Goal: Task Accomplishment & Management: Manage account settings

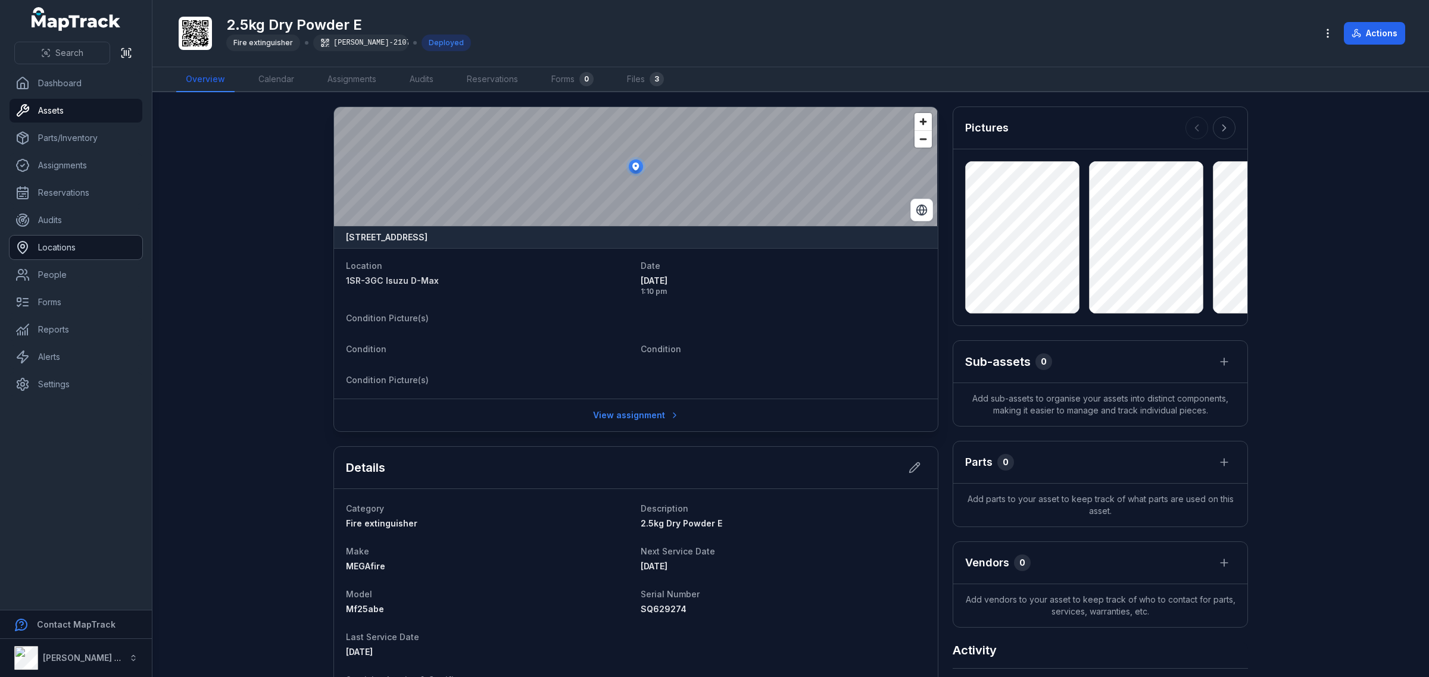
click at [74, 254] on link "Locations" at bounding box center [76, 248] width 133 height 24
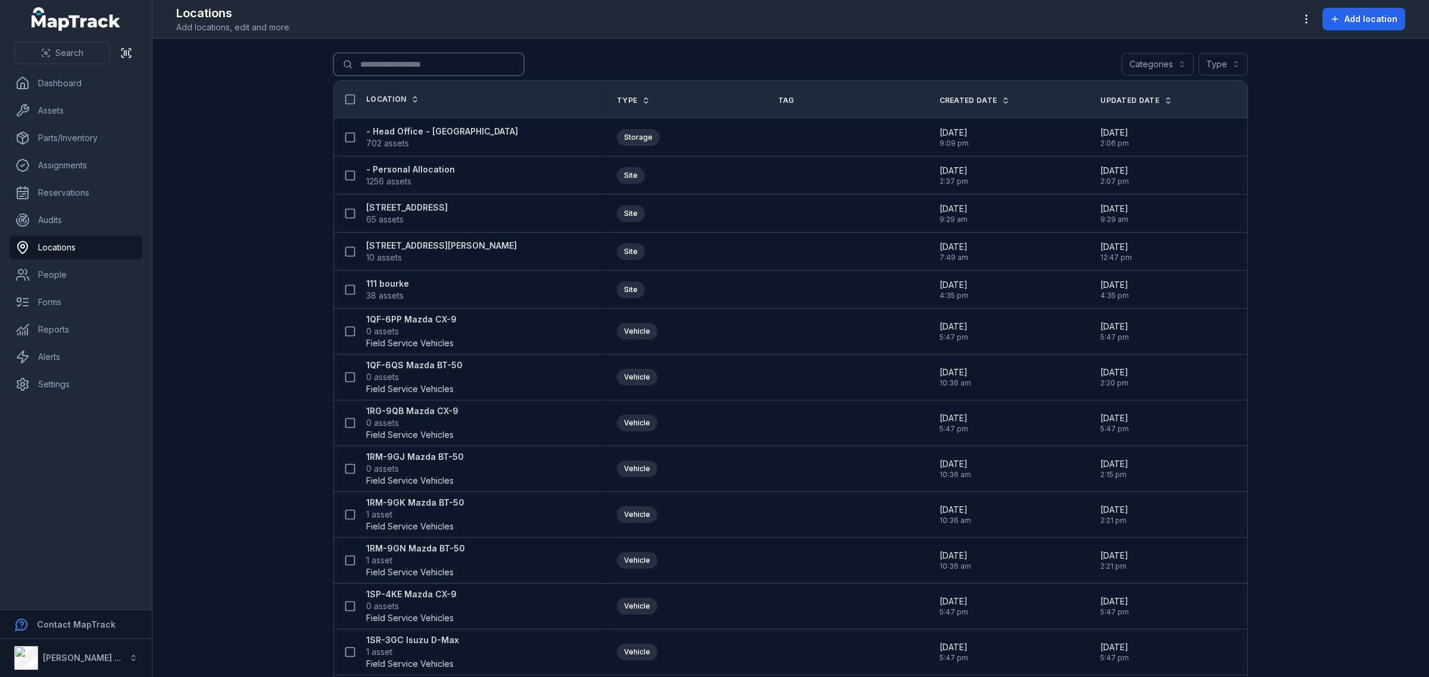
click at [408, 63] on input "Search for locations" at bounding box center [428, 64] width 190 height 23
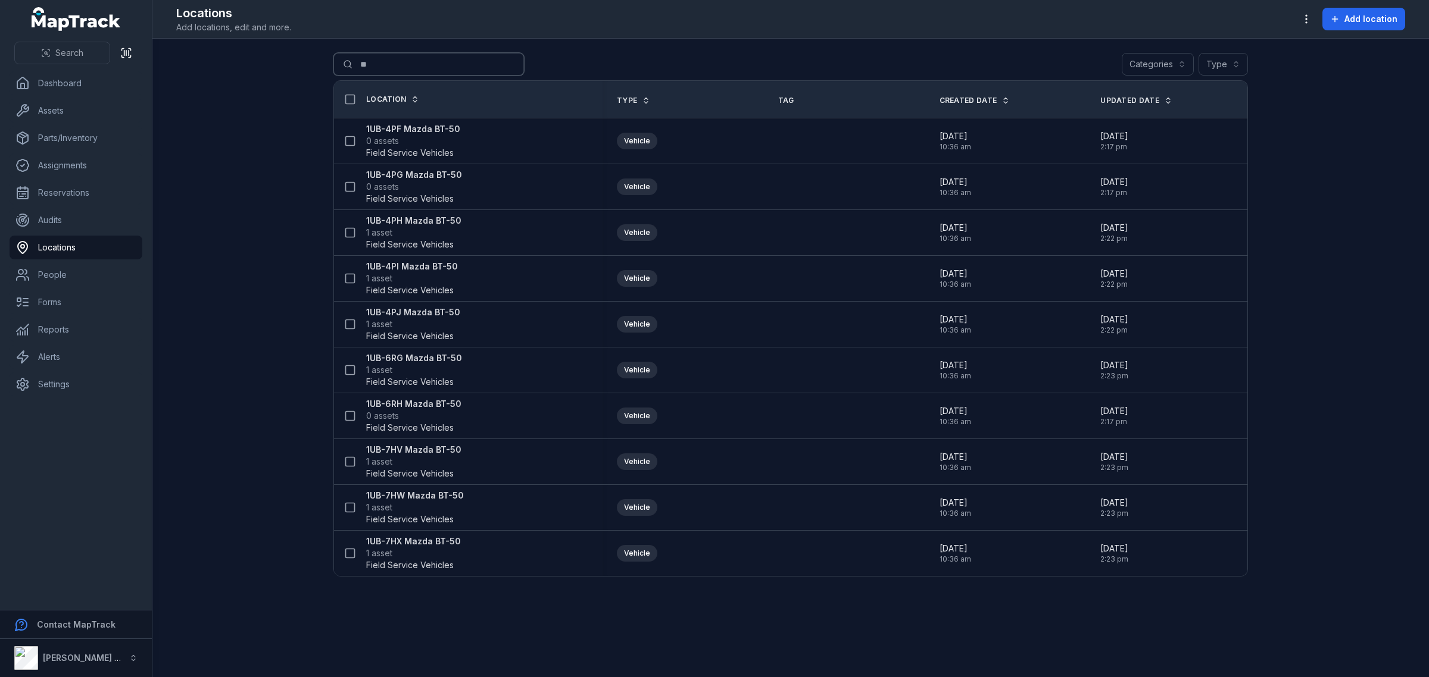
type input "*"
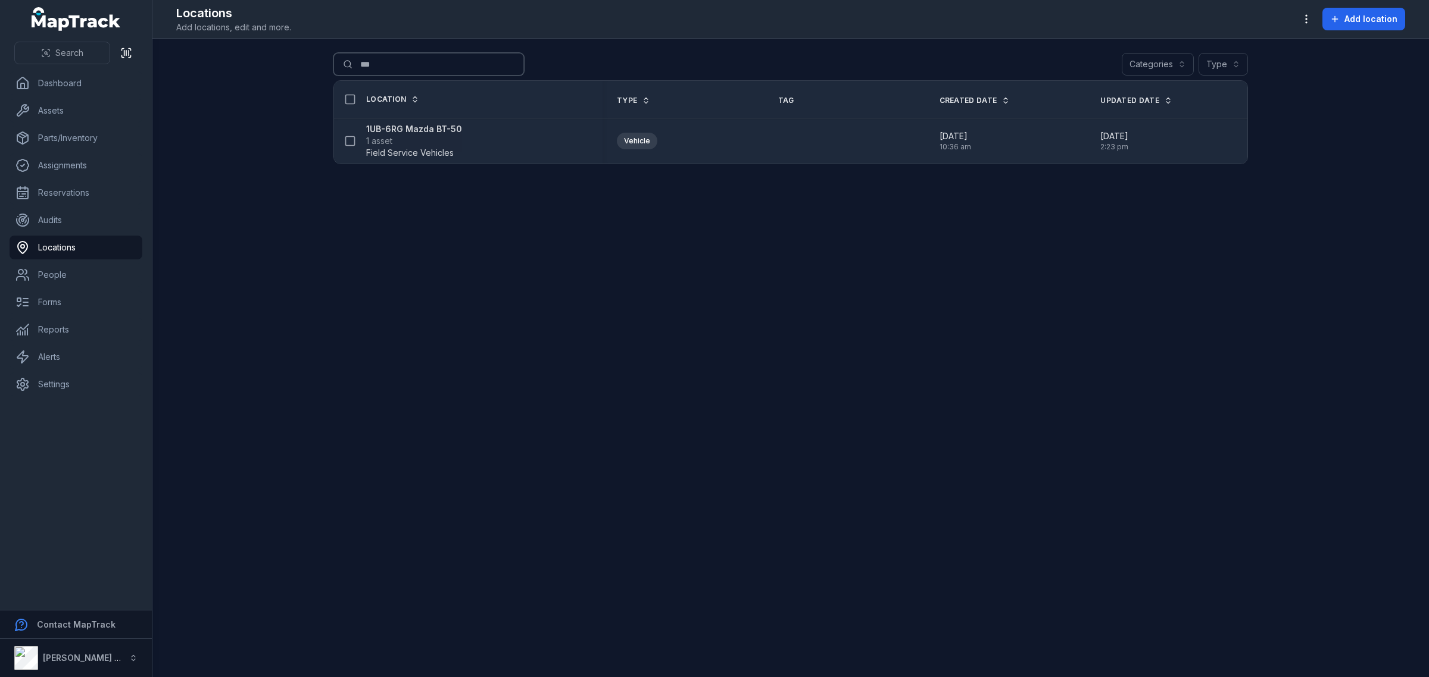
type input "***"
click at [396, 126] on strong "1UB-6RG Mazda BT-50" at bounding box center [414, 129] width 96 height 12
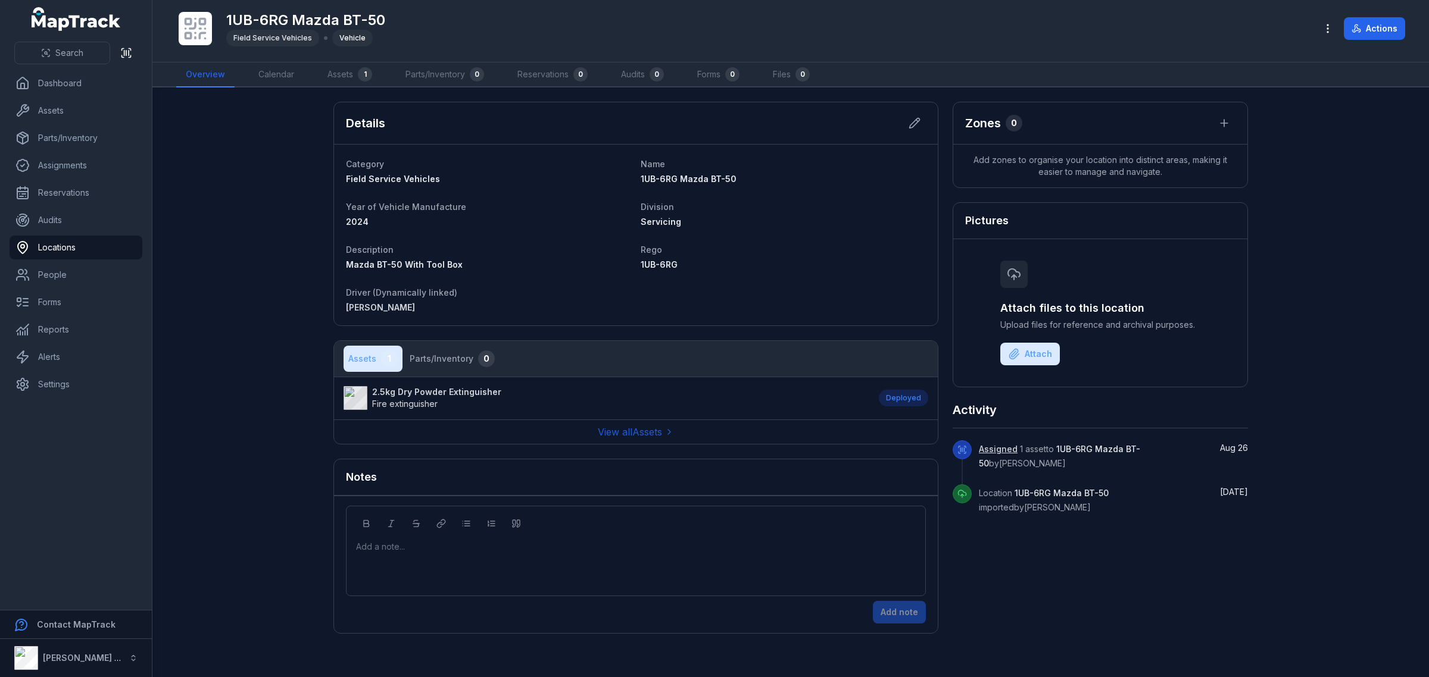
click at [433, 395] on strong "2.5kg Dry Powder Extinguisher" at bounding box center [436, 392] width 129 height 12
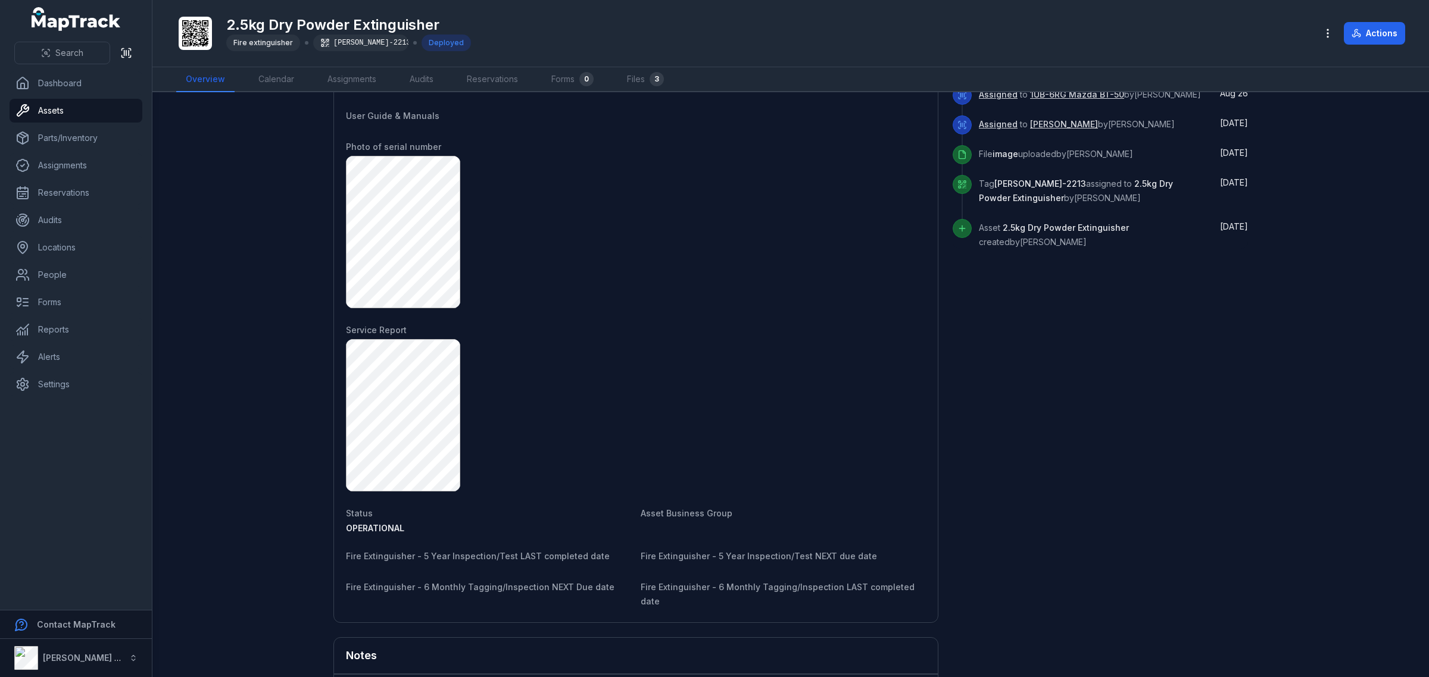
scroll to position [670, 0]
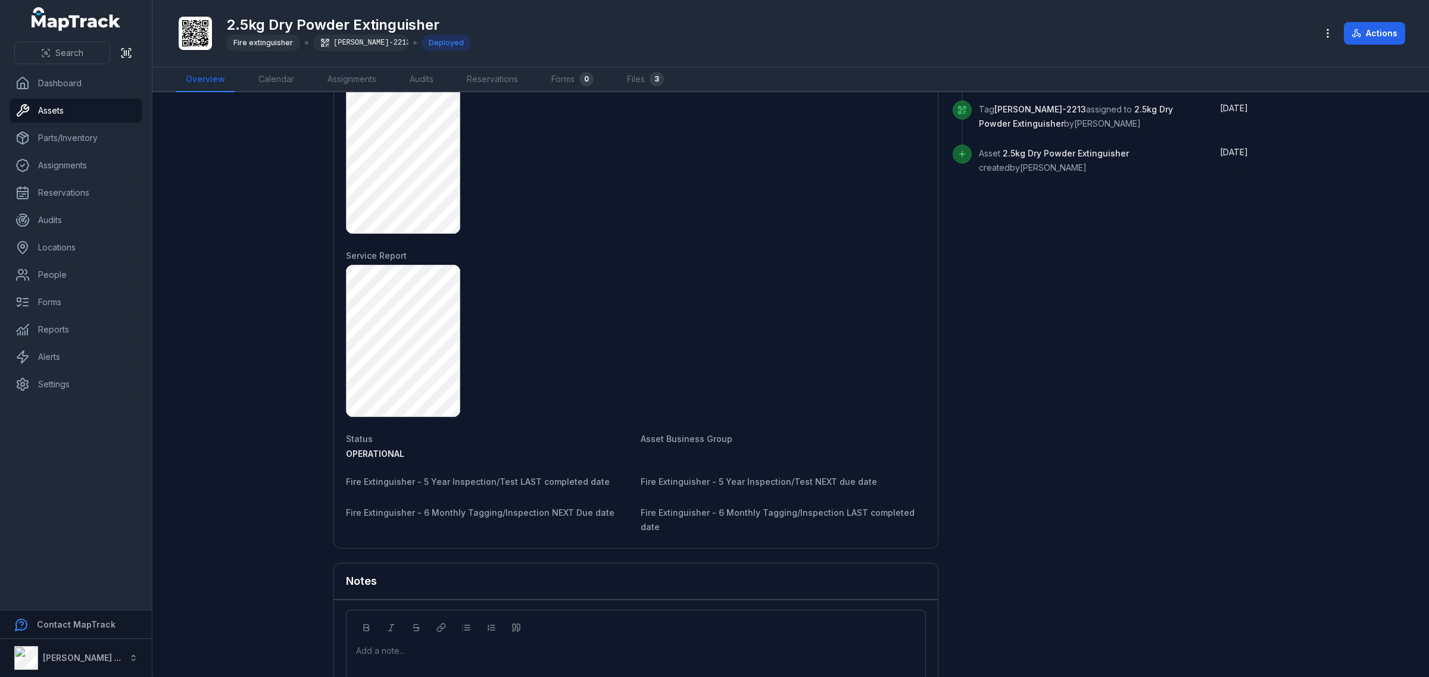
click at [596, 528] on div "Category Fire extinguisher Description 2.5kg Dry Powder Extinguisher Make MEGAf…" at bounding box center [636, 184] width 604 height 729
click at [585, 514] on span "Fire Extinguisher - 6 Monthly Tagging/Inspection NEXT Due date" at bounding box center [480, 513] width 268 height 10
click at [683, 507] on dt "Fire Extinguisher - 6 Monthly Tagging/Inspection LAST completed date" at bounding box center [782, 519] width 285 height 29
click at [805, 512] on span "Fire Extinguisher - 6 Monthly Tagging/Inspection LAST completed date" at bounding box center [777, 520] width 274 height 24
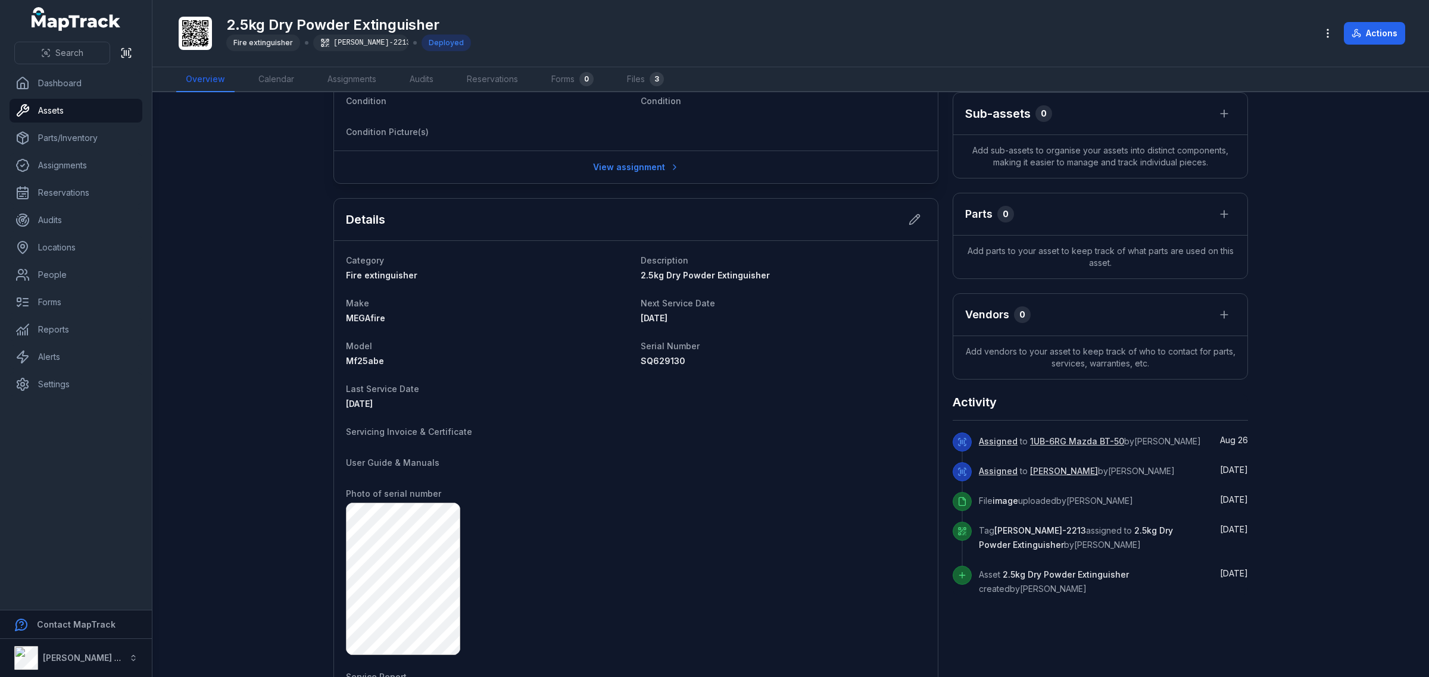
scroll to position [223, 0]
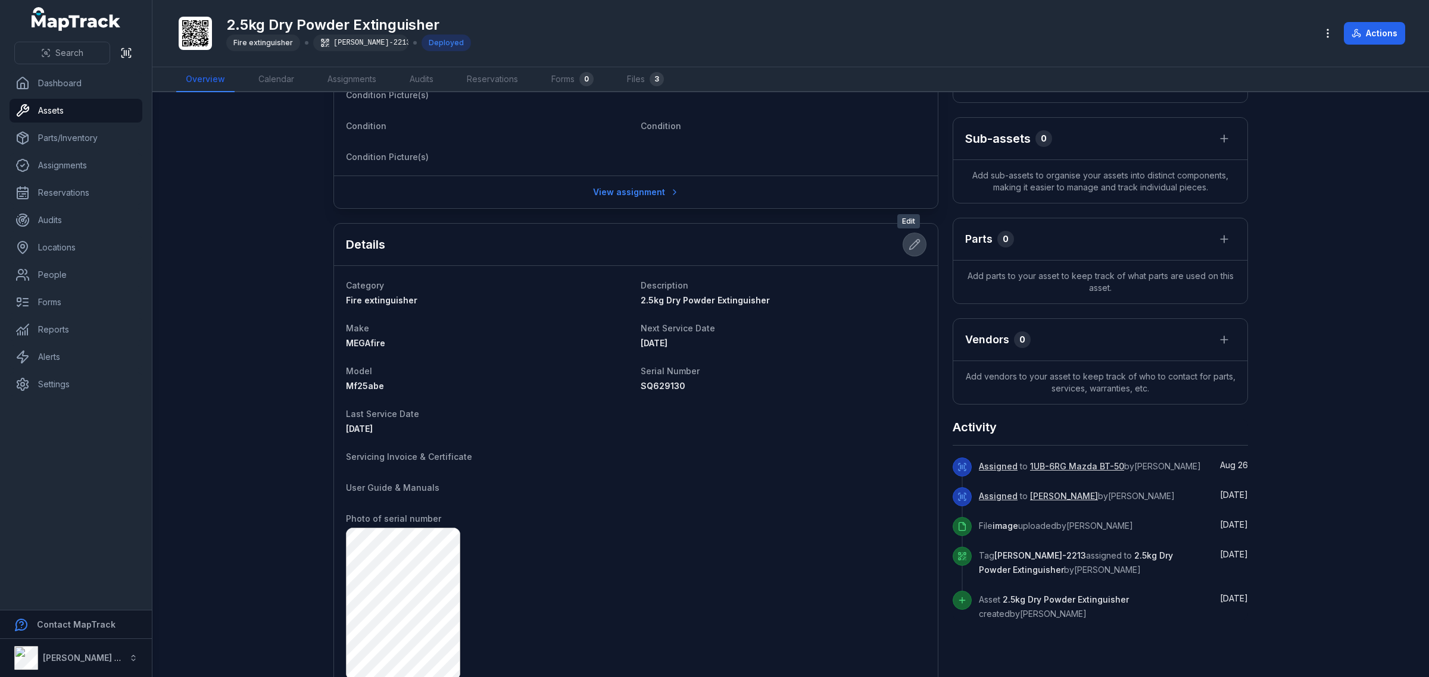
click at [908, 241] on icon at bounding box center [914, 245] width 12 height 12
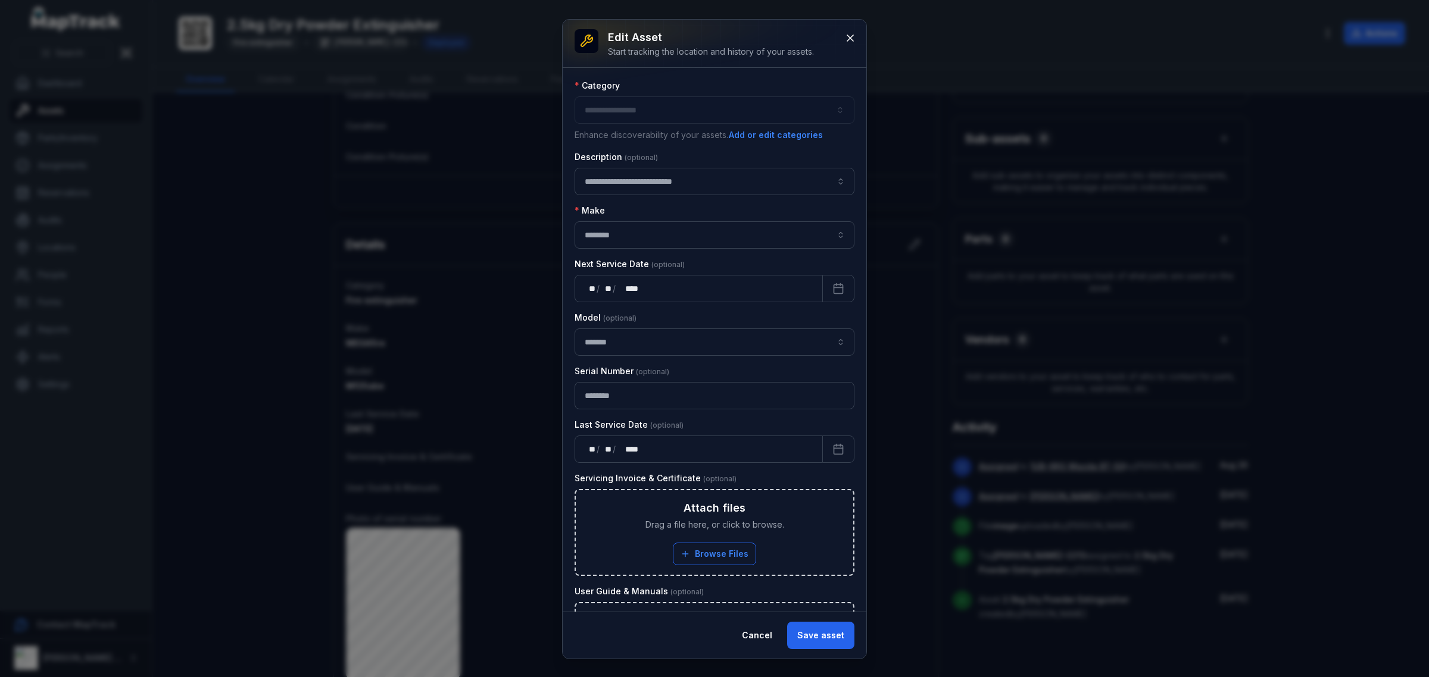
type input "**********"
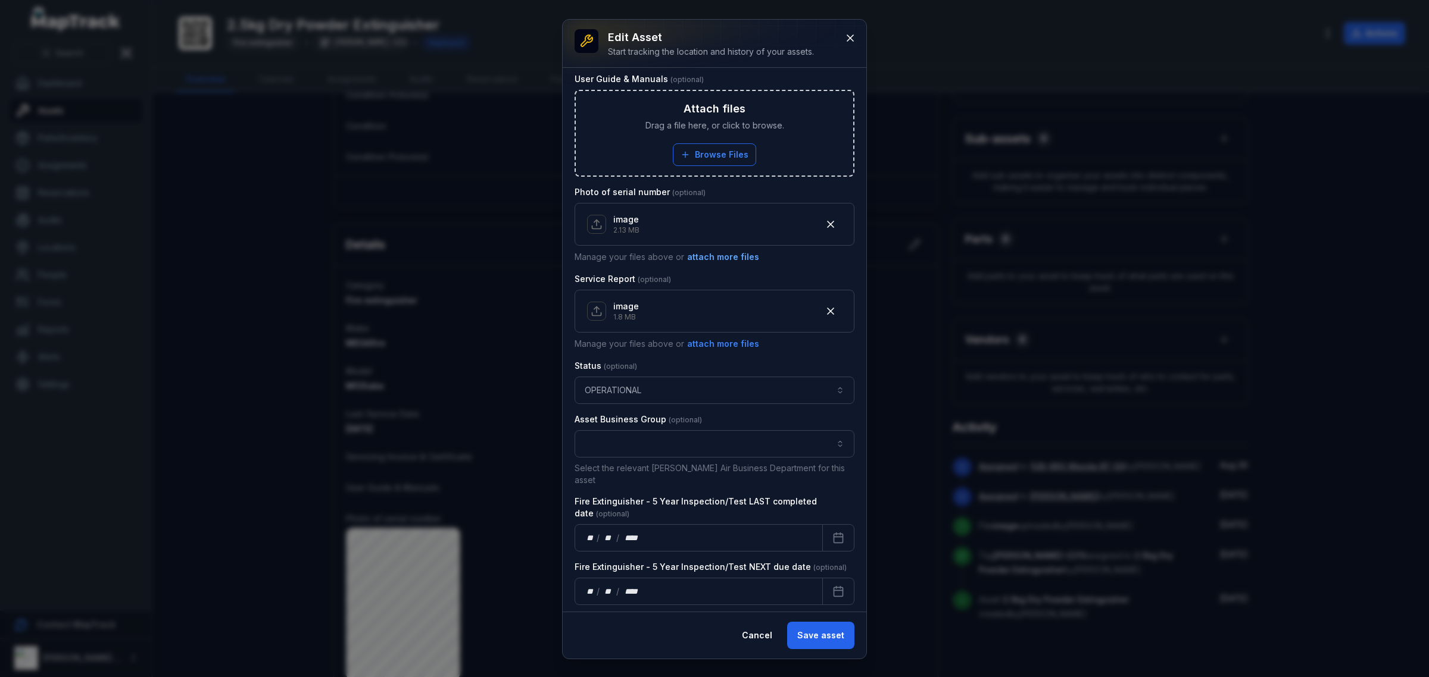
scroll to position [521, 0]
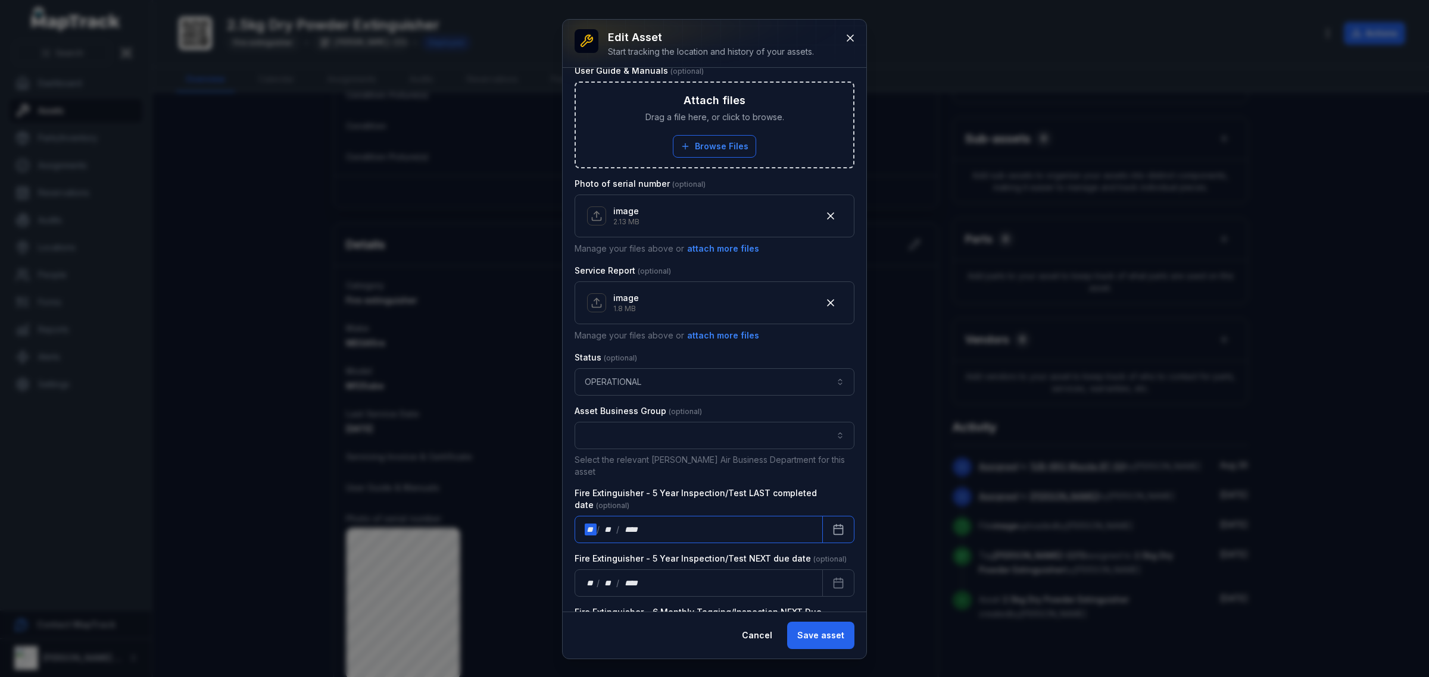
click at [588, 524] on div "**" at bounding box center [591, 530] width 12 height 12
click at [593, 524] on div "**" at bounding box center [591, 530] width 12 height 12
click at [832, 524] on icon "Calendar" at bounding box center [838, 530] width 12 height 12
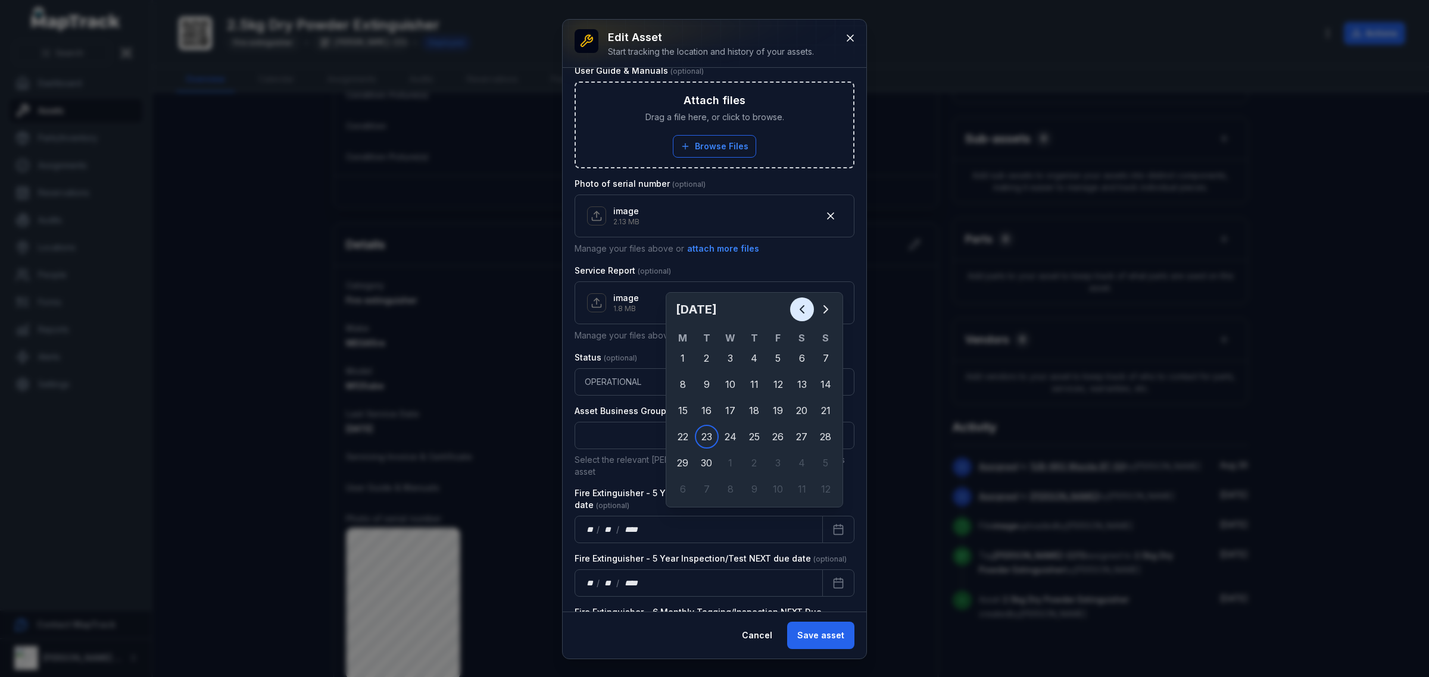
click at [802, 302] on icon "Previous" at bounding box center [802, 309] width 14 height 14
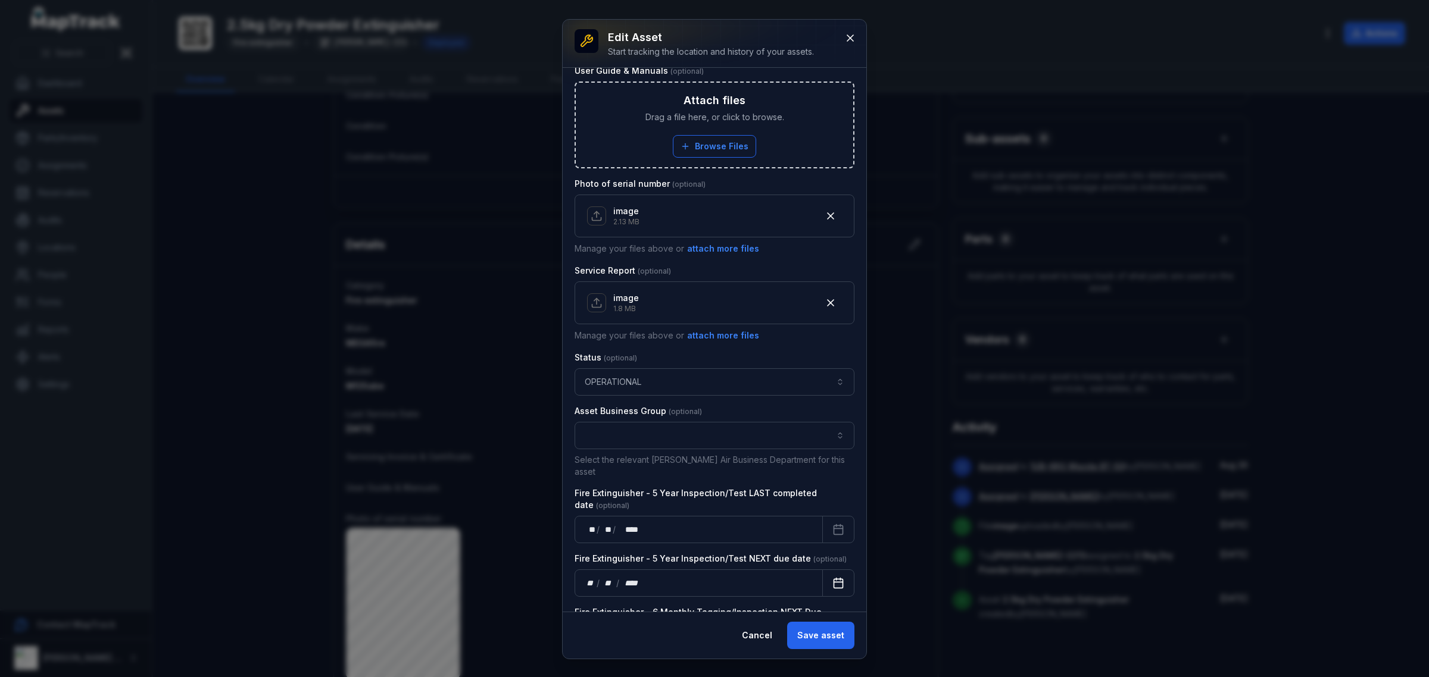
click at [834, 579] on rect "Calendar" at bounding box center [838, 583] width 9 height 9
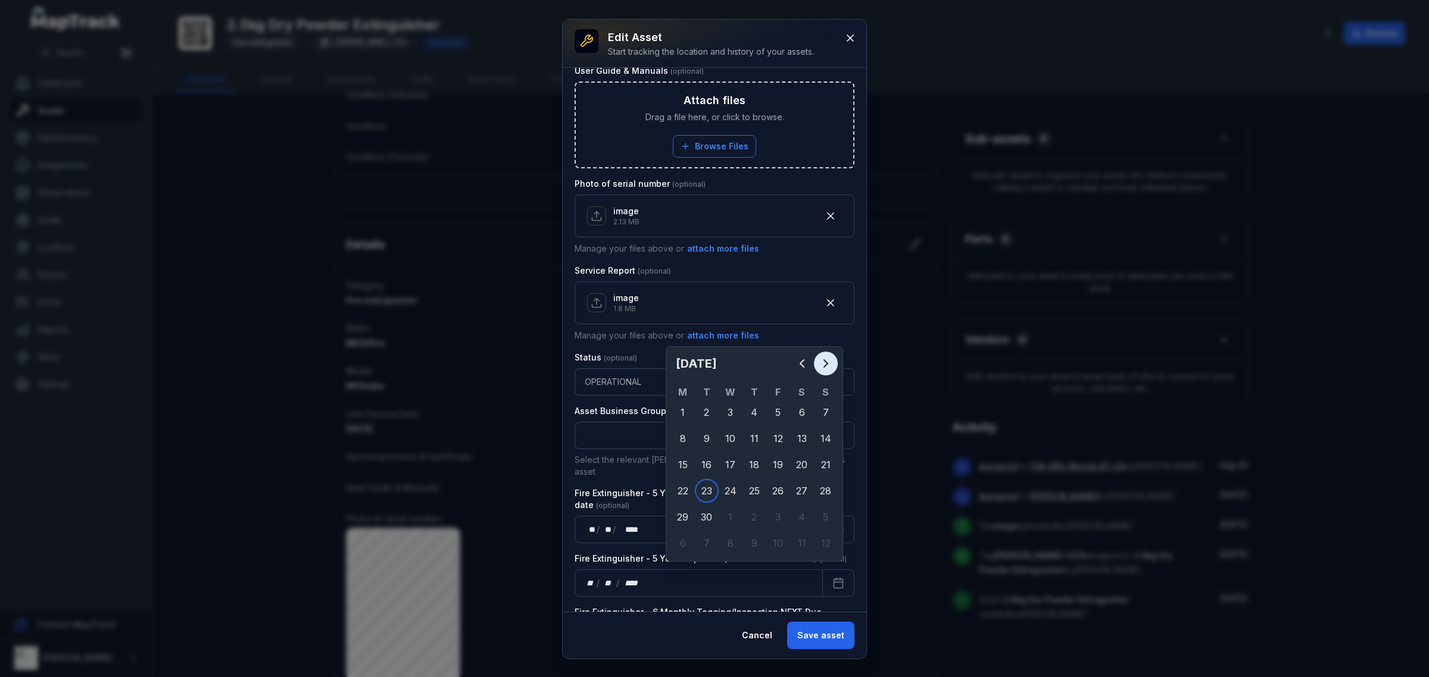
click at [820, 360] on icon "Next" at bounding box center [825, 364] width 14 height 14
click at [740, 363] on h2 "[DATE]" at bounding box center [733, 363] width 114 height 17
click at [819, 364] on icon "Next" at bounding box center [825, 364] width 14 height 14
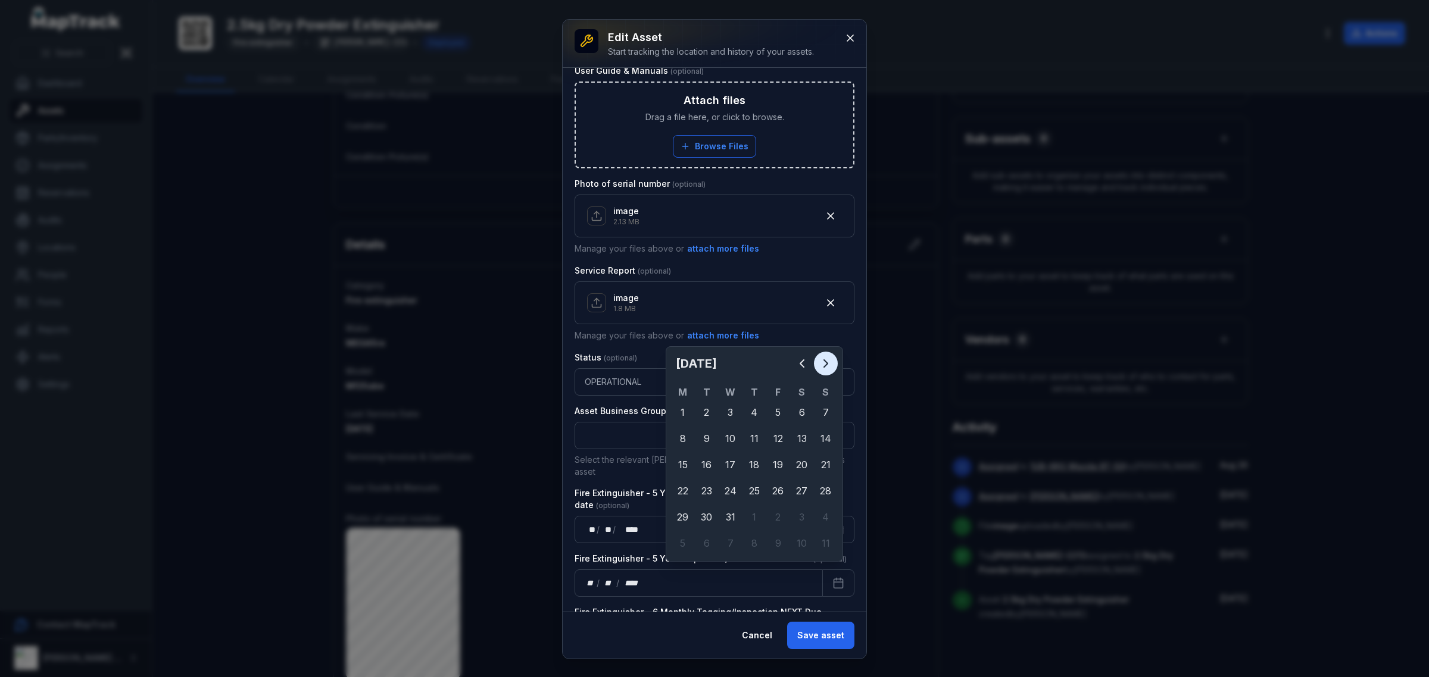
click at [819, 364] on icon "Next" at bounding box center [825, 364] width 14 height 14
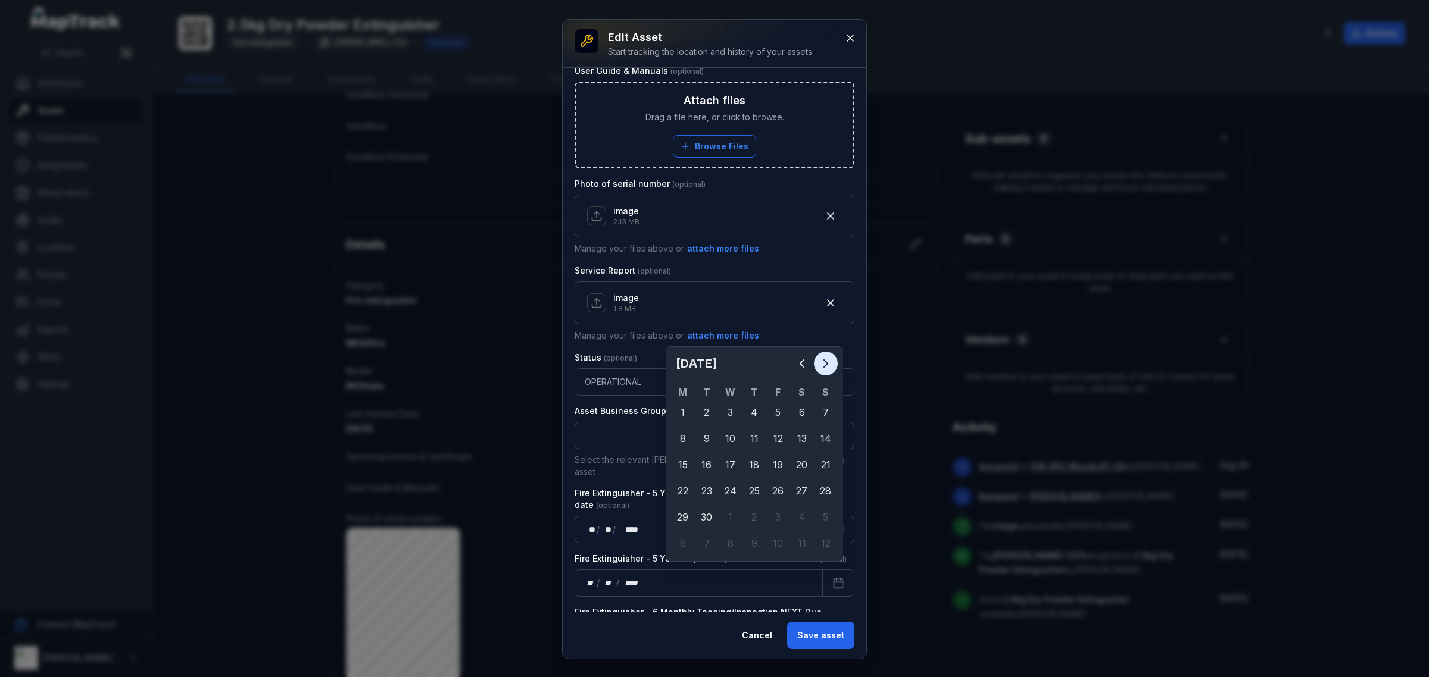
click at [819, 364] on icon "Next" at bounding box center [825, 364] width 14 height 14
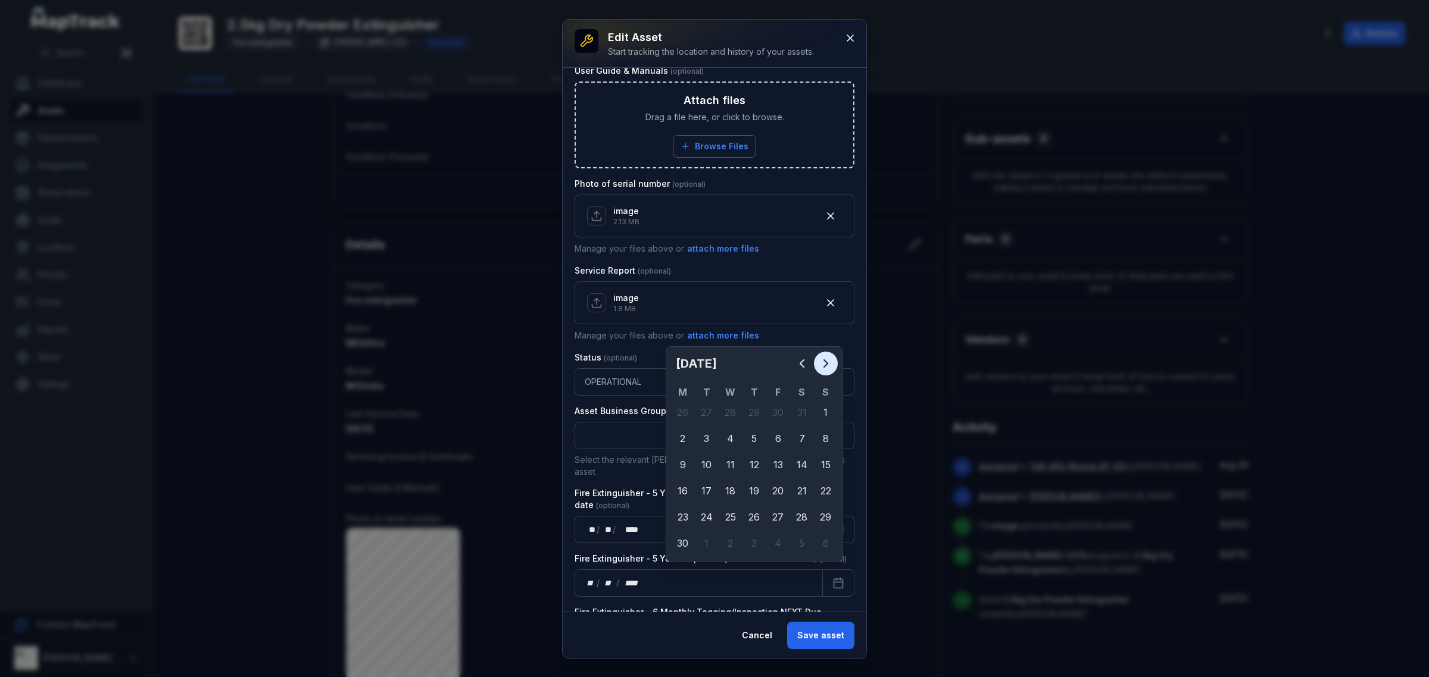
click at [819, 364] on icon "Next" at bounding box center [825, 364] width 14 height 14
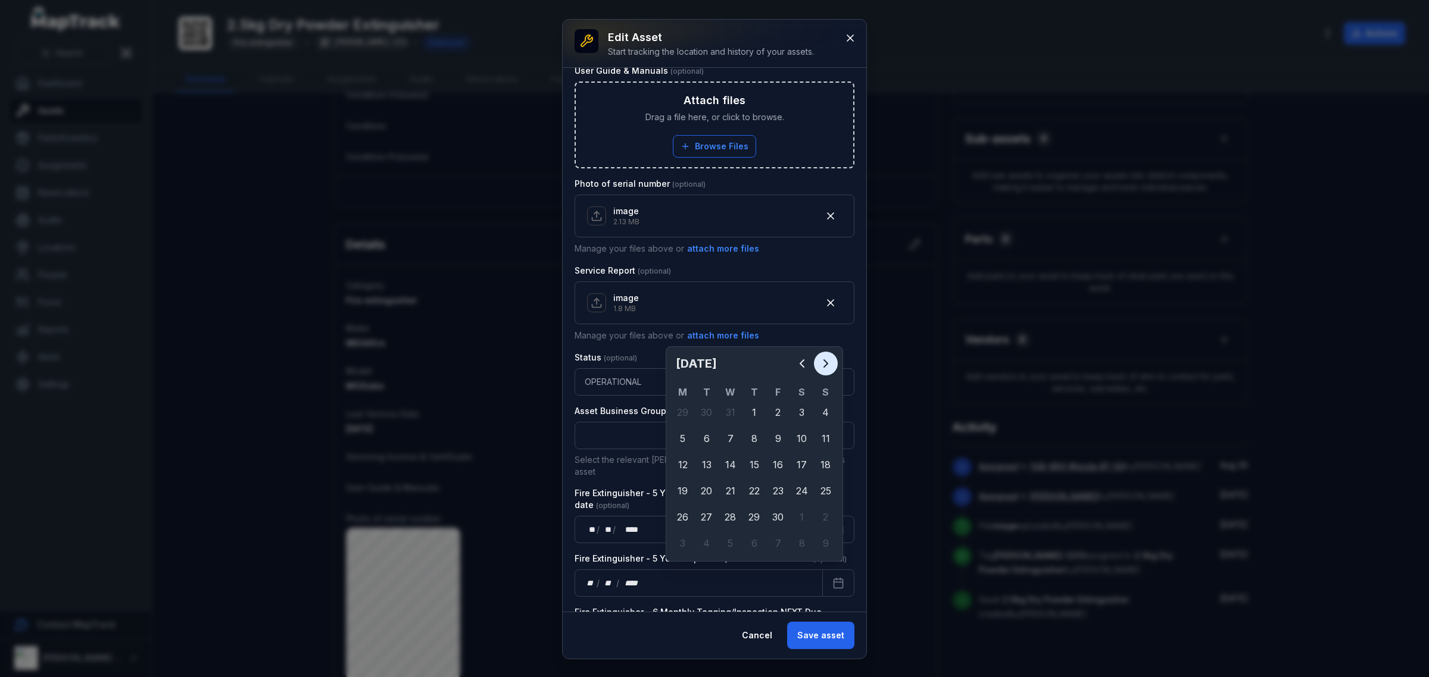
click at [819, 364] on icon "Next" at bounding box center [825, 364] width 14 height 14
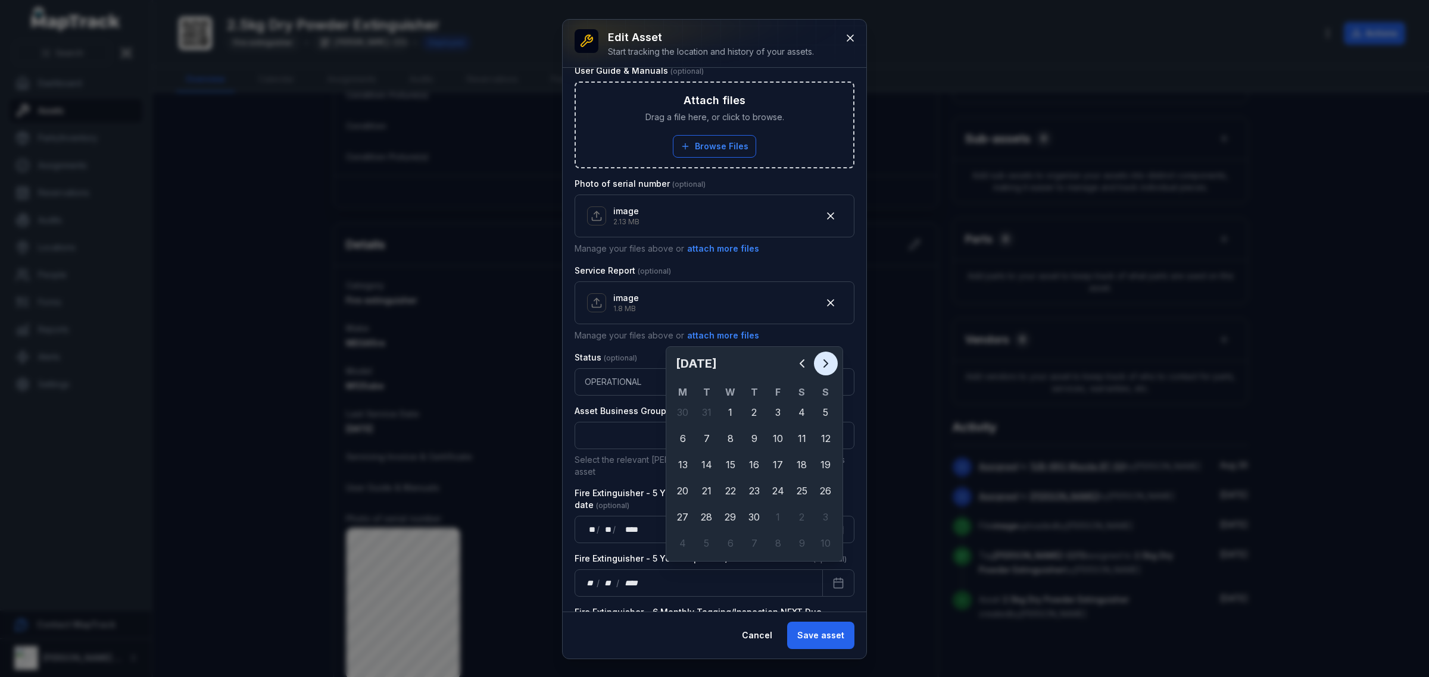
click at [819, 364] on icon "Next" at bounding box center [825, 364] width 14 height 14
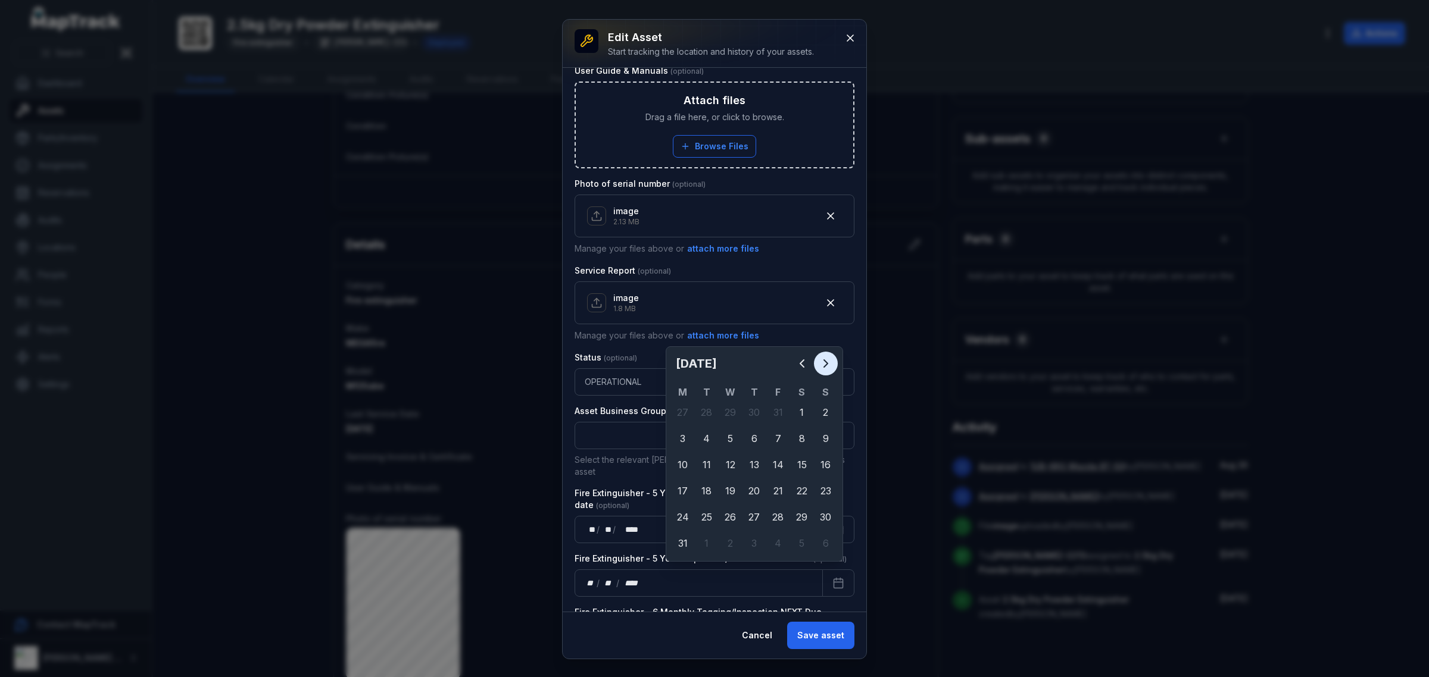
click at [819, 364] on icon "Next" at bounding box center [825, 364] width 14 height 14
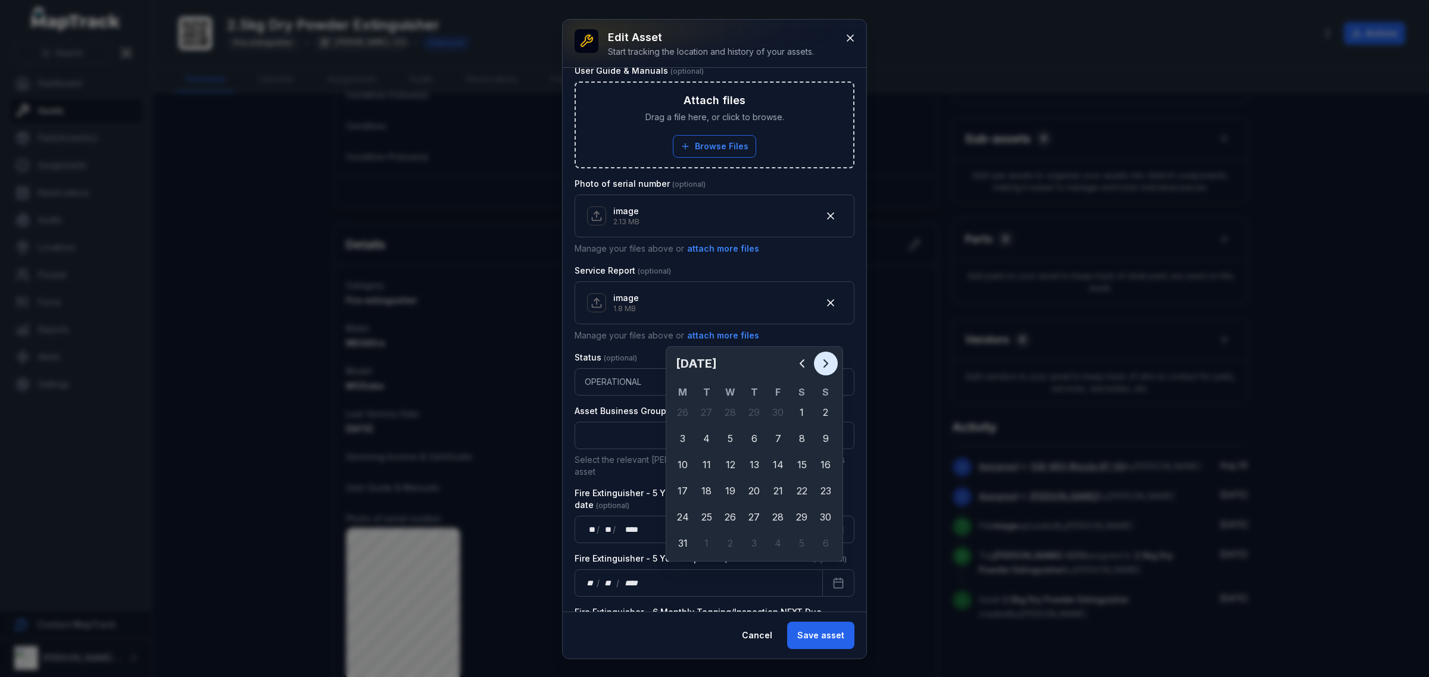
click at [819, 364] on icon "Next" at bounding box center [825, 364] width 14 height 14
click at [820, 364] on icon "Next" at bounding box center [825, 364] width 14 height 14
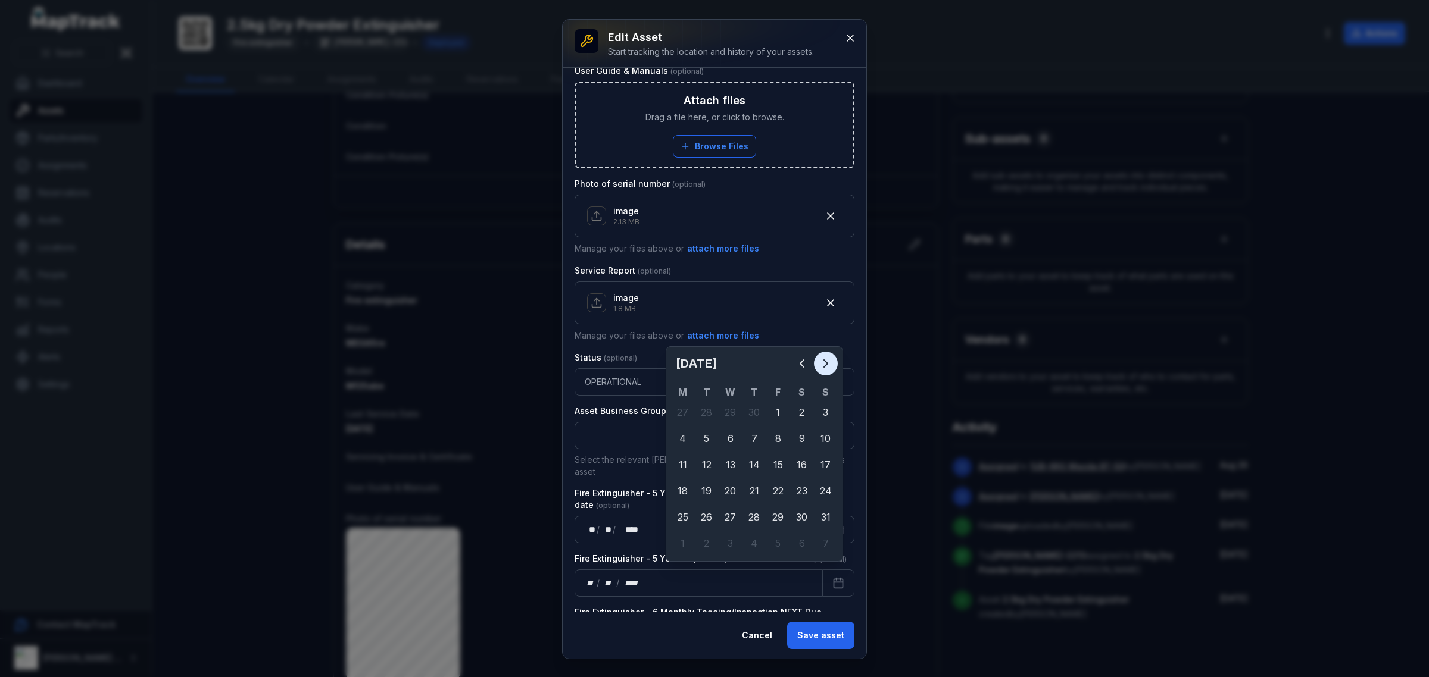
click at [820, 364] on icon "Next" at bounding box center [825, 364] width 14 height 14
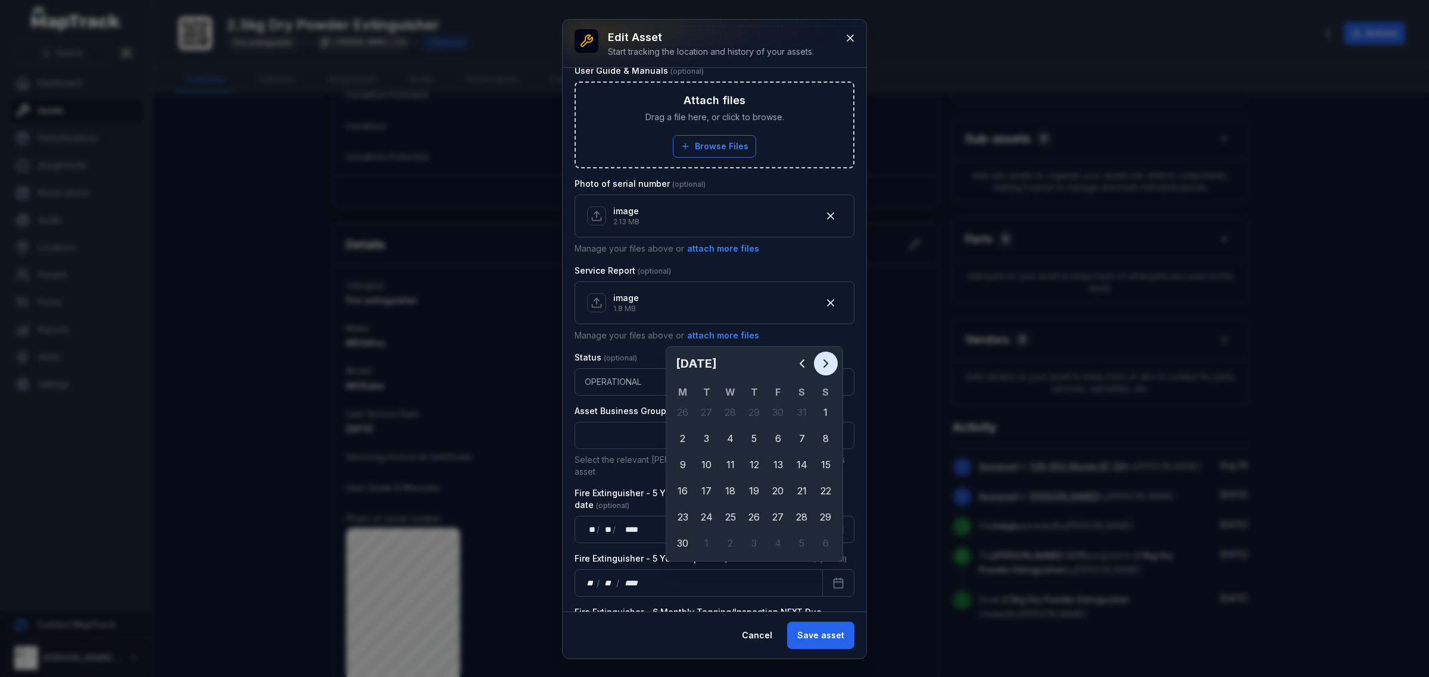
click at [820, 364] on icon "Next" at bounding box center [825, 364] width 14 height 14
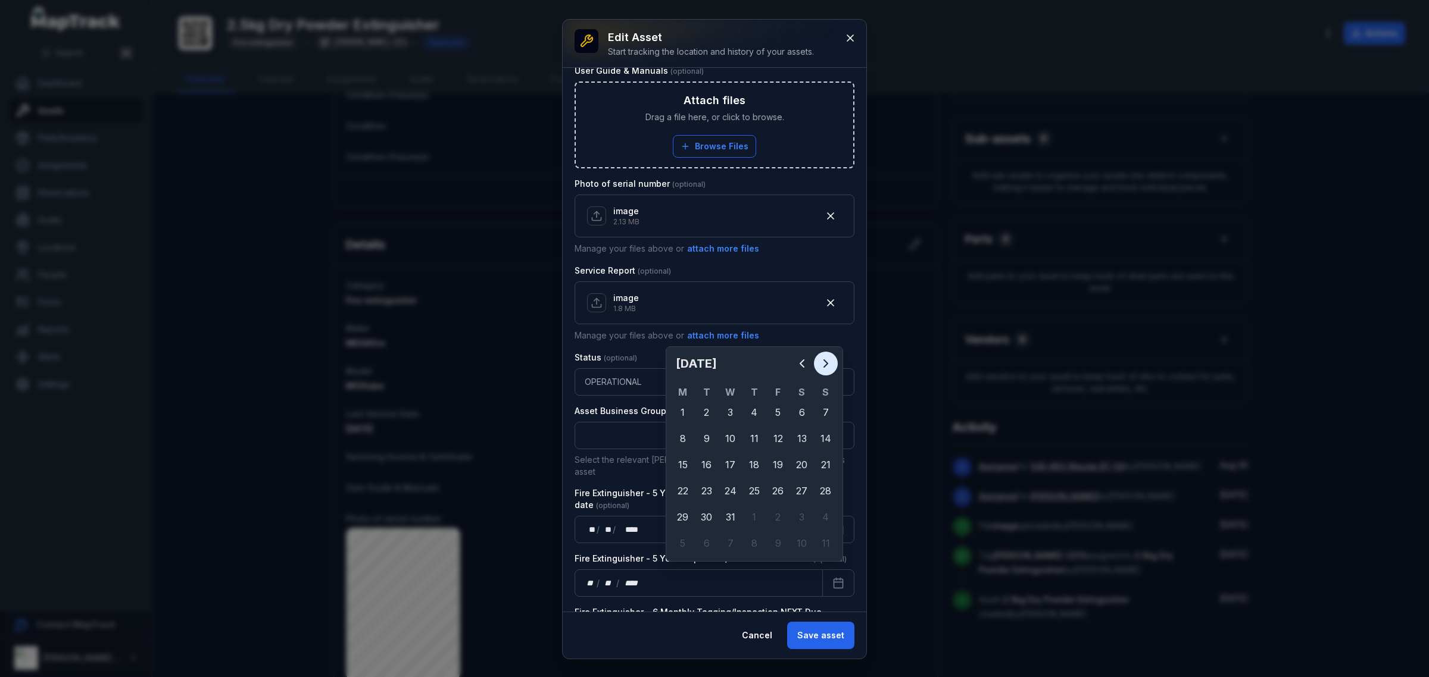
click at [820, 364] on icon "Next" at bounding box center [825, 364] width 14 height 14
click at [821, 364] on icon "Next" at bounding box center [825, 364] width 14 height 14
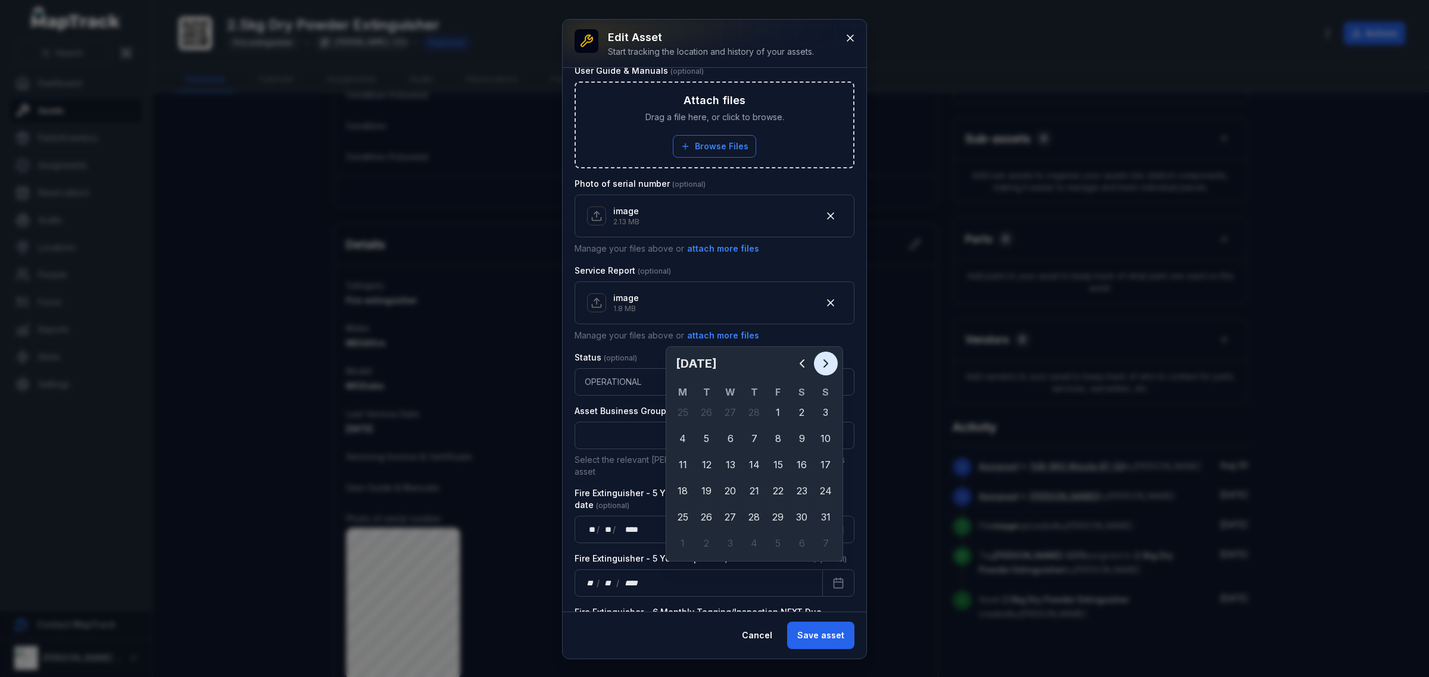
click at [822, 364] on icon "Next" at bounding box center [825, 364] width 14 height 14
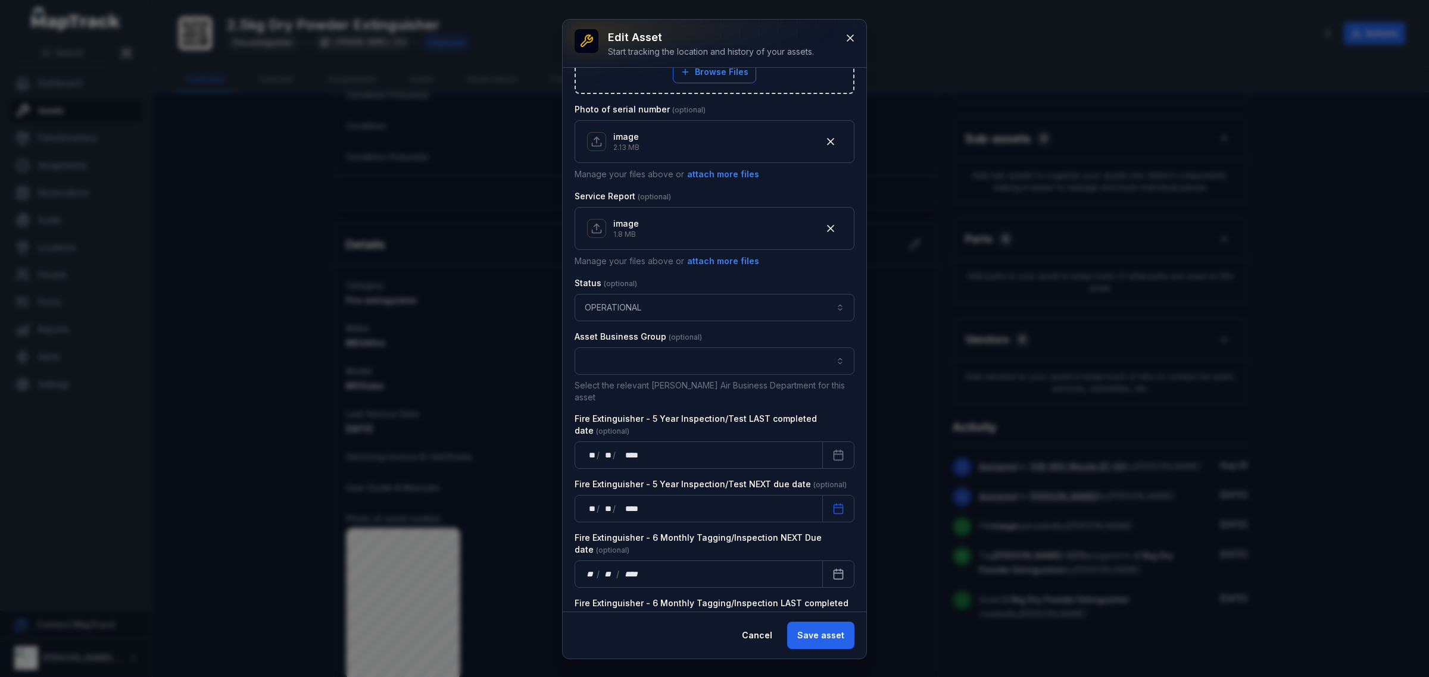
scroll to position [641, 0]
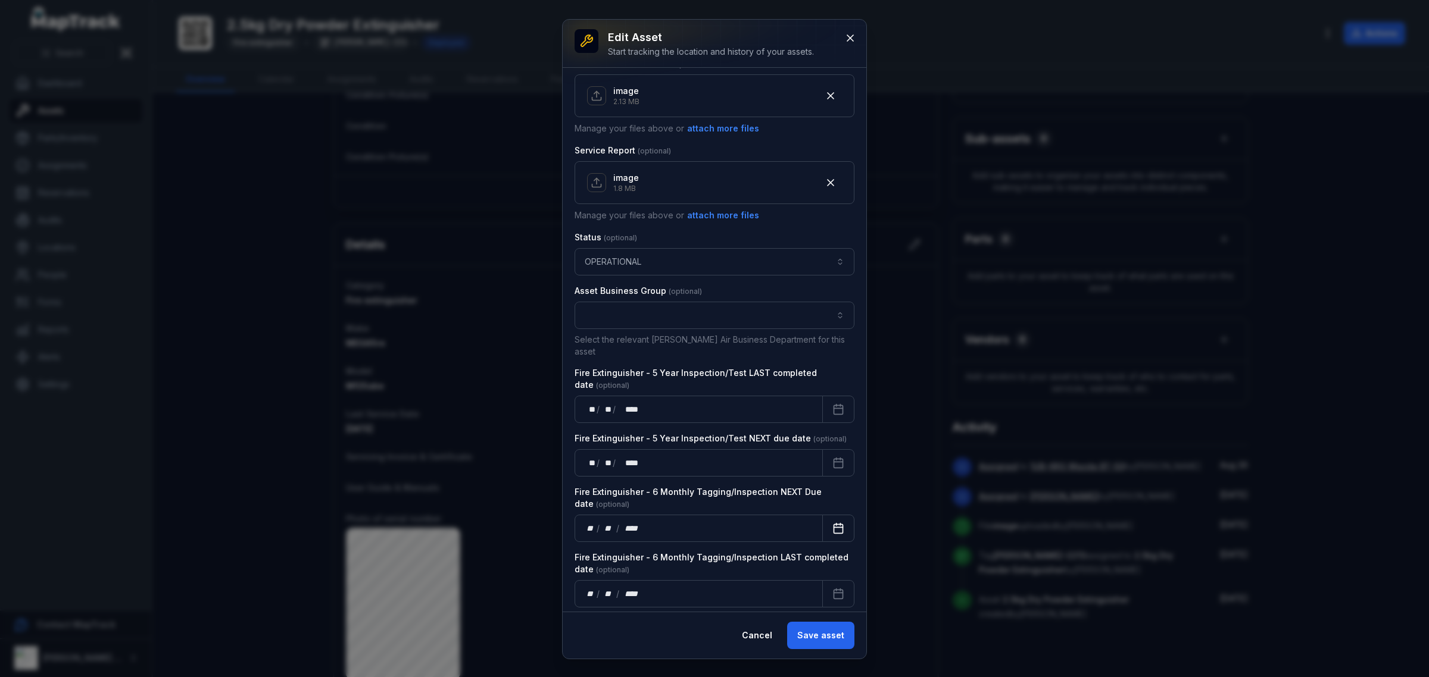
click at [832, 523] on icon "Calendar" at bounding box center [838, 529] width 12 height 12
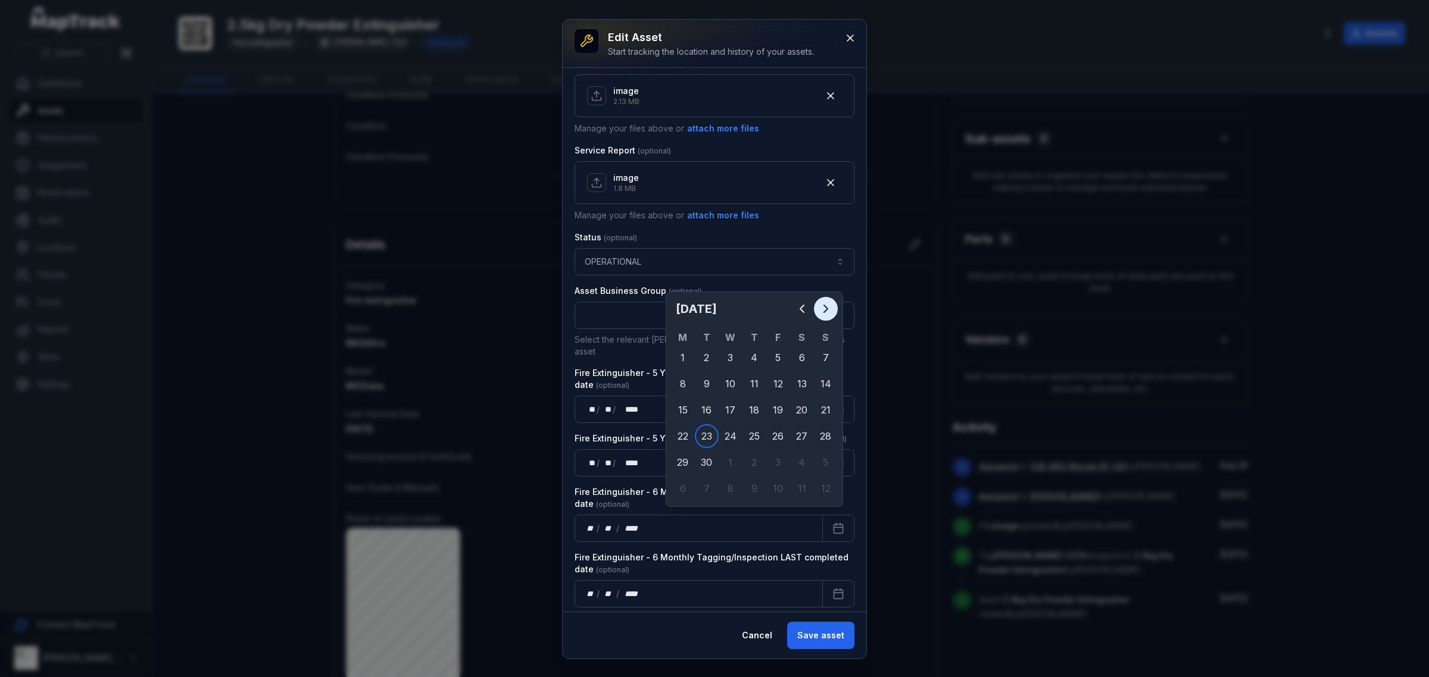
click at [832, 305] on icon "Next" at bounding box center [825, 309] width 14 height 14
click at [832, 307] on icon "Next" at bounding box center [825, 309] width 14 height 14
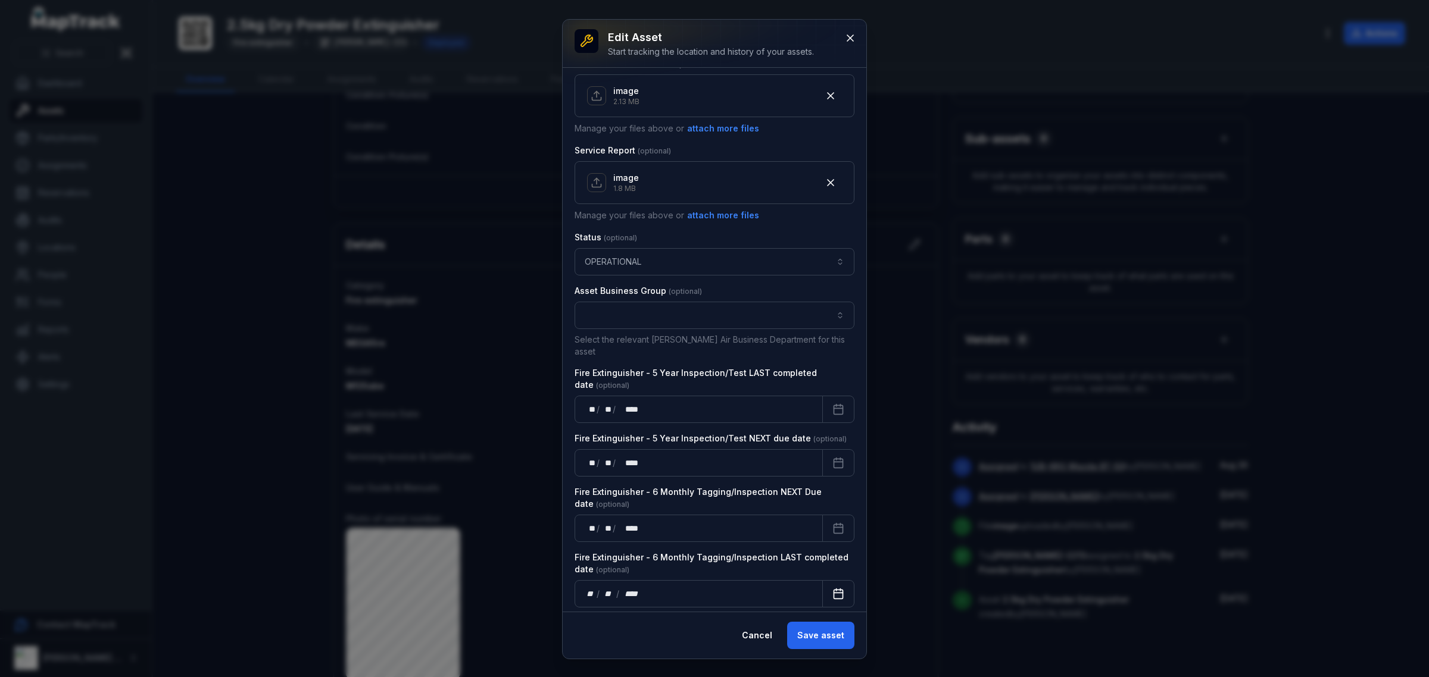
click at [822, 580] on button "Calendar" at bounding box center [838, 593] width 32 height 27
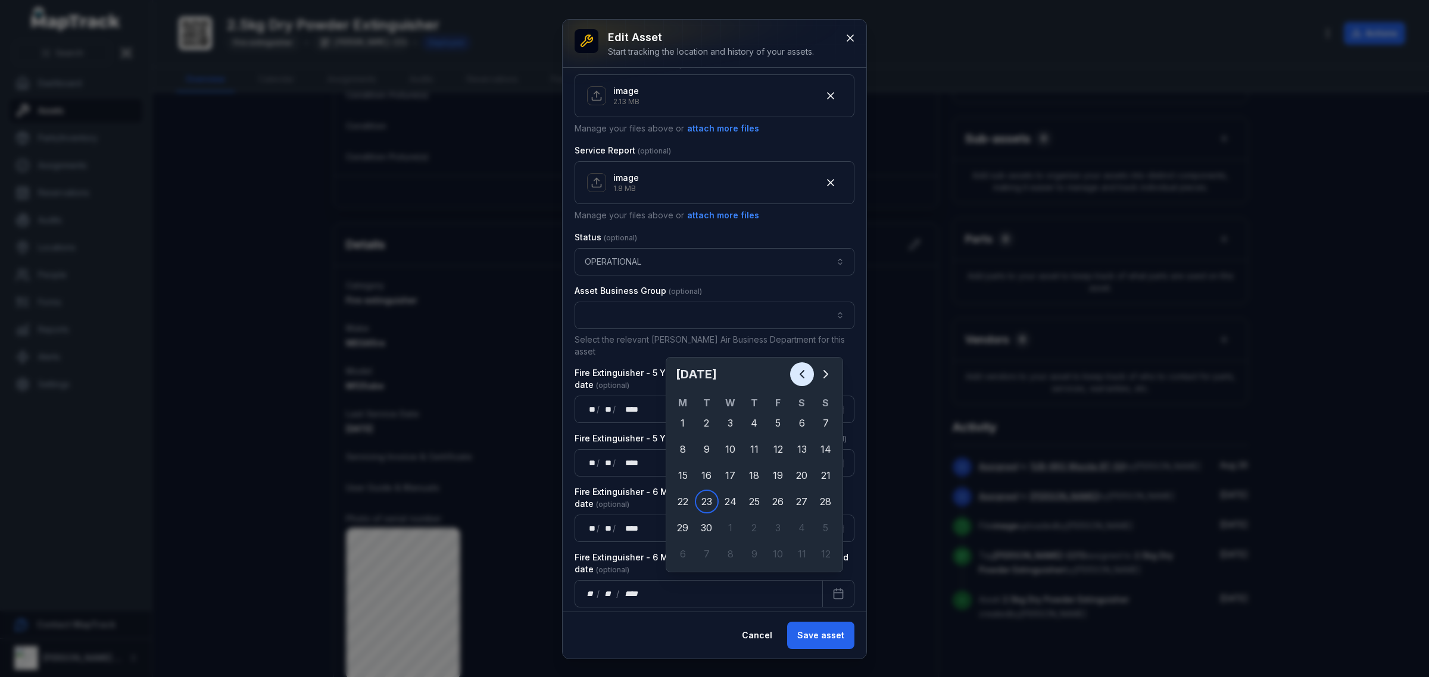
click at [795, 371] on icon "Previous" at bounding box center [802, 374] width 14 height 14
click at [795, 373] on icon "Previous" at bounding box center [802, 374] width 14 height 14
click at [807, 376] on icon "Previous" at bounding box center [802, 374] width 14 height 14
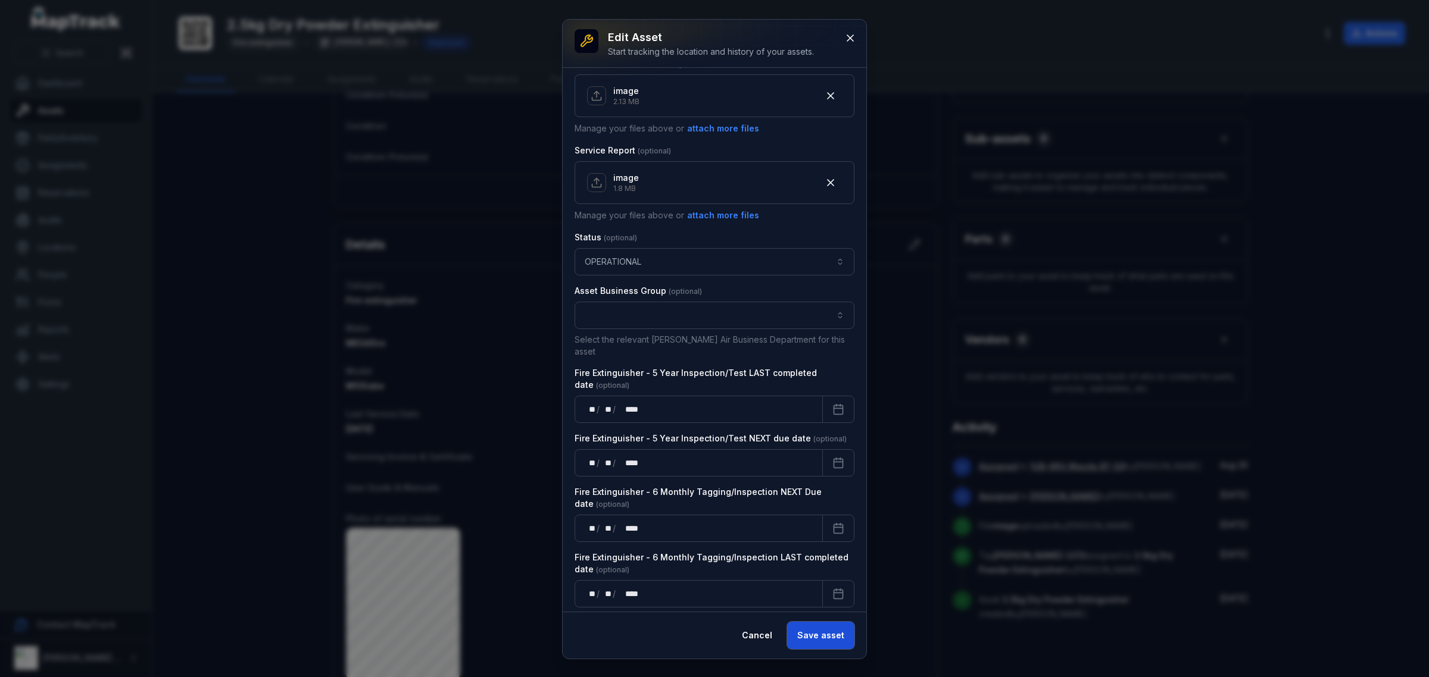
click at [813, 623] on button "Save asset" at bounding box center [820, 635] width 67 height 27
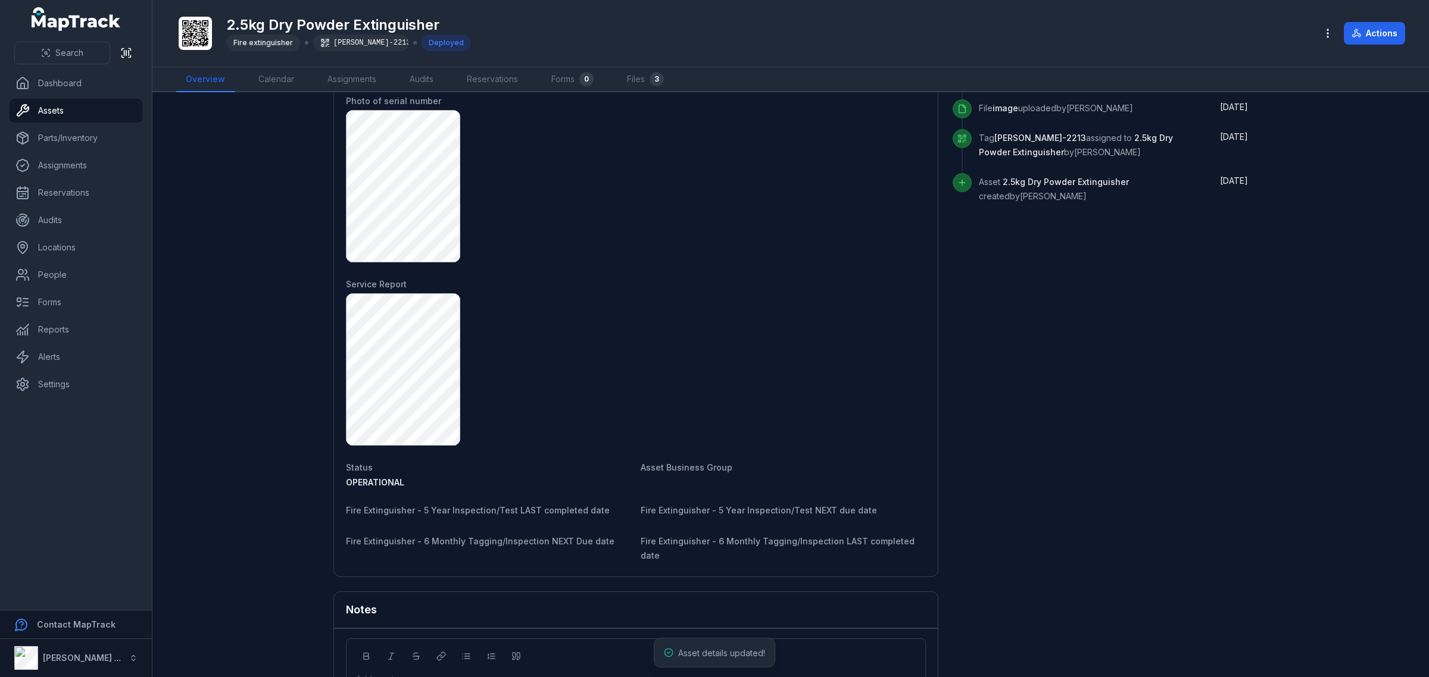
scroll to position [670, 0]
